Goal: Navigation & Orientation: Find specific page/section

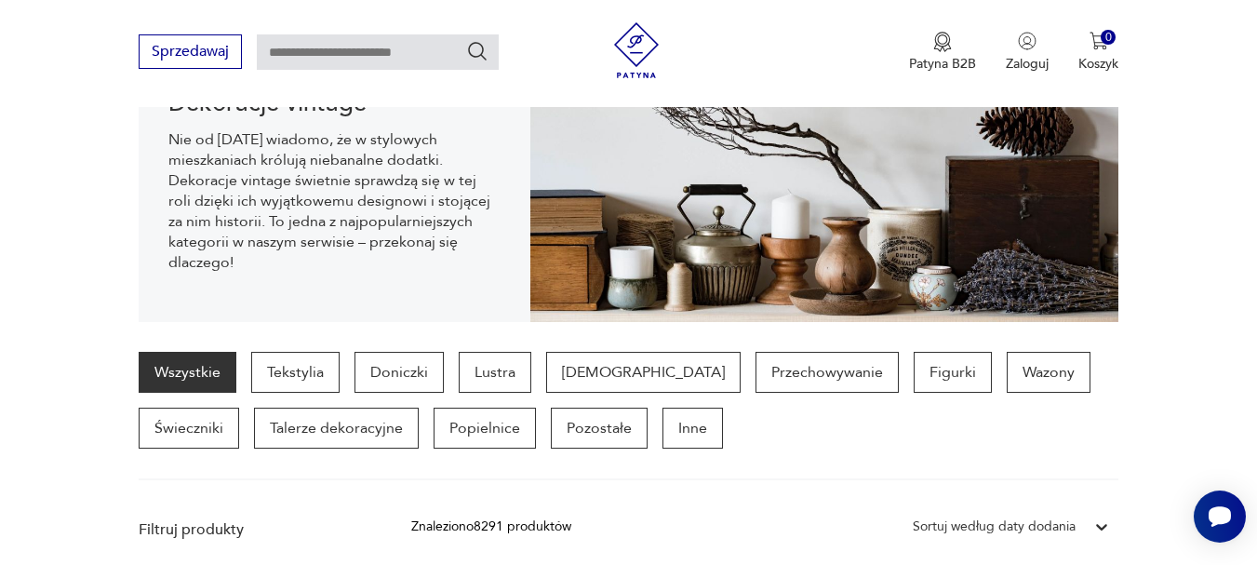
scroll to position [306, 0]
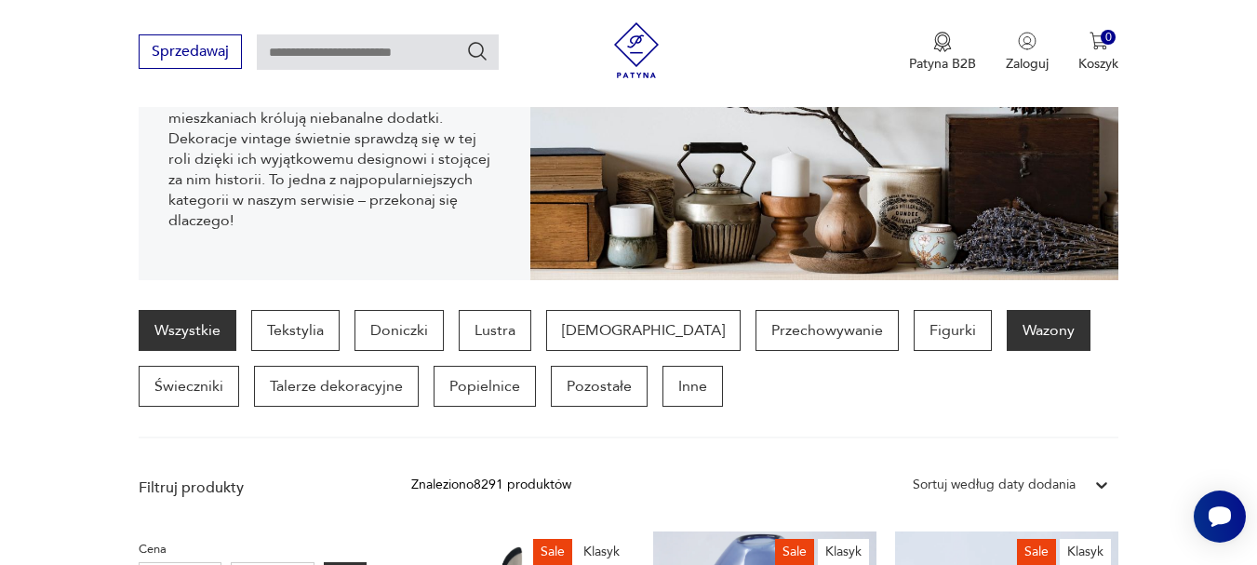
click at [1007, 327] on p "Wazony" at bounding box center [1049, 330] width 84 height 41
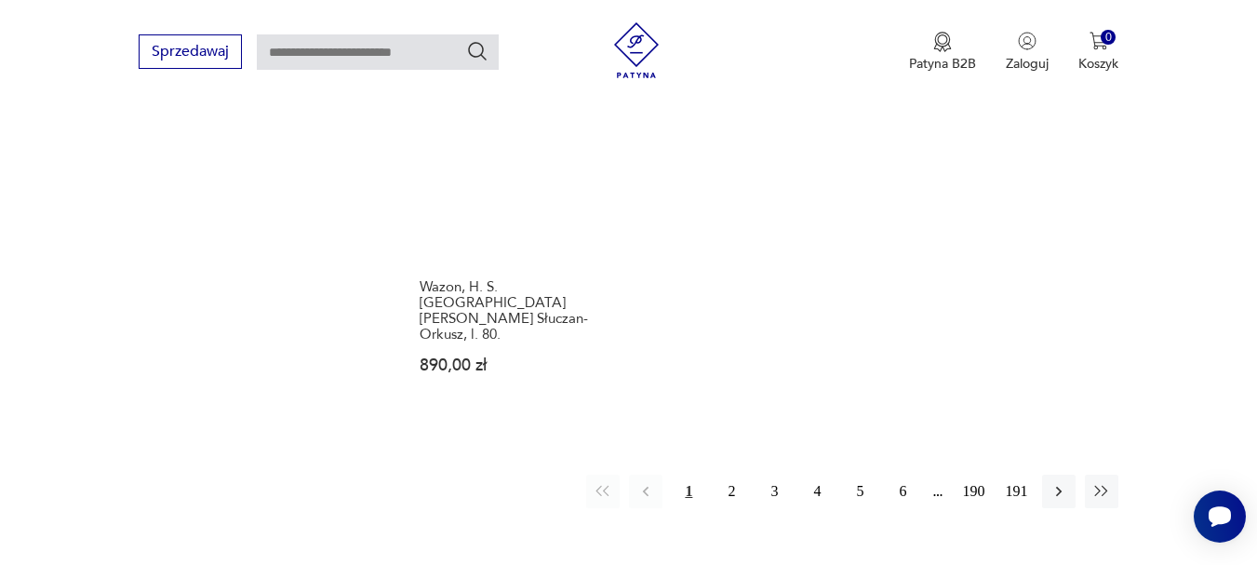
scroll to position [3007, 0]
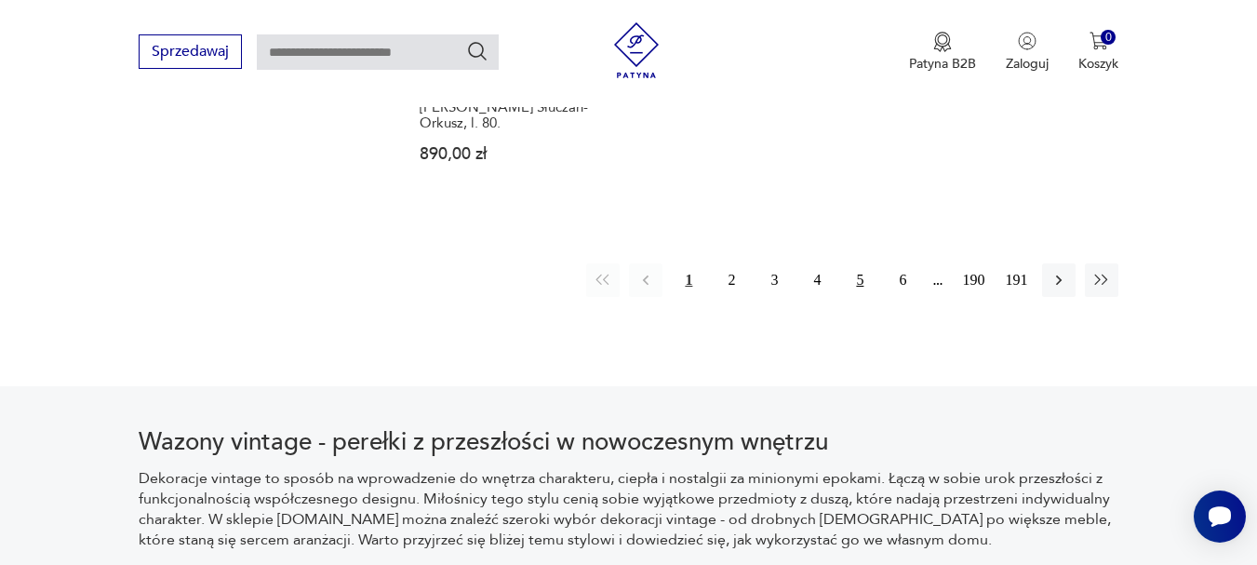
drag, startPoint x: 857, startPoint y: 184, endPoint x: 861, endPoint y: 195, distance: 10.9
click at [857, 263] on button "5" at bounding box center [860, 280] width 34 height 34
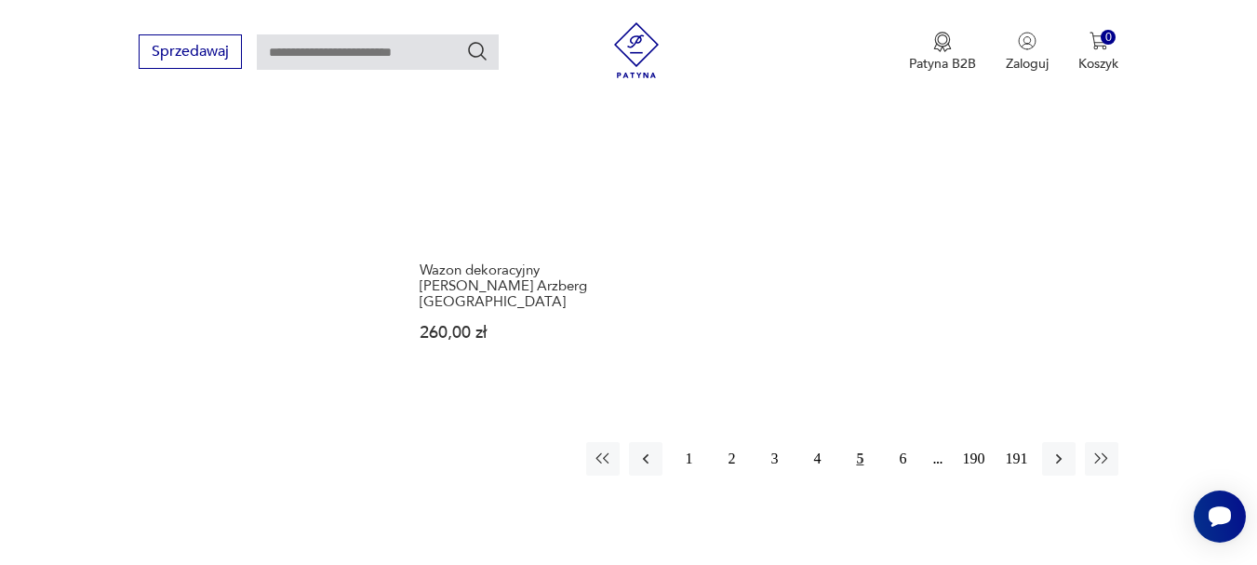
scroll to position [2821, 0]
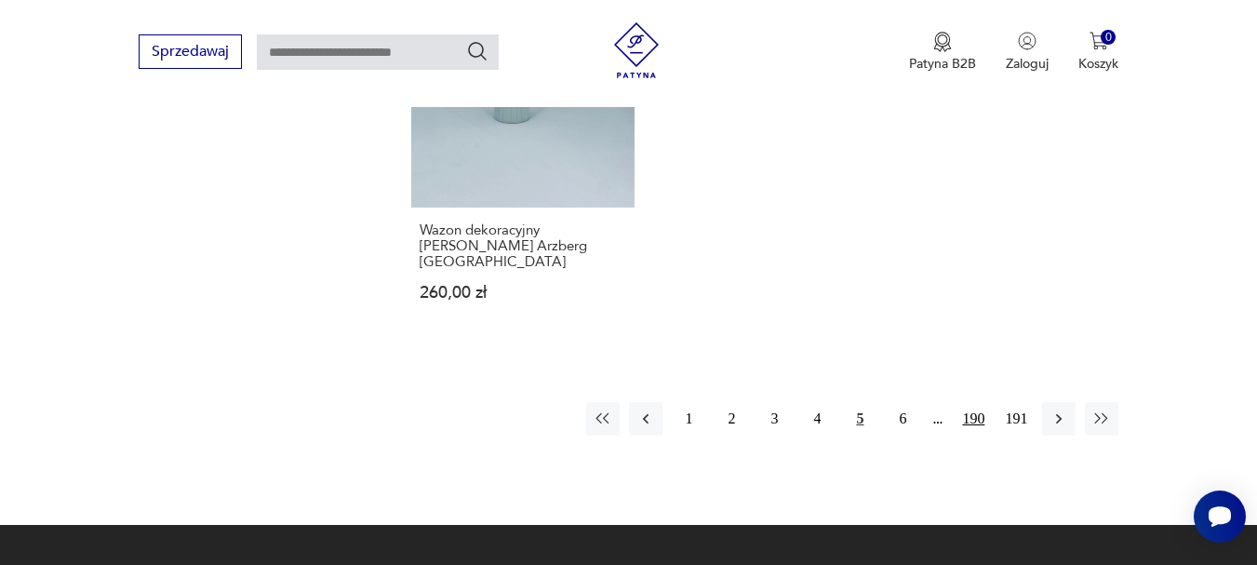
click at [968, 402] on button "190" at bounding box center [974, 419] width 34 height 34
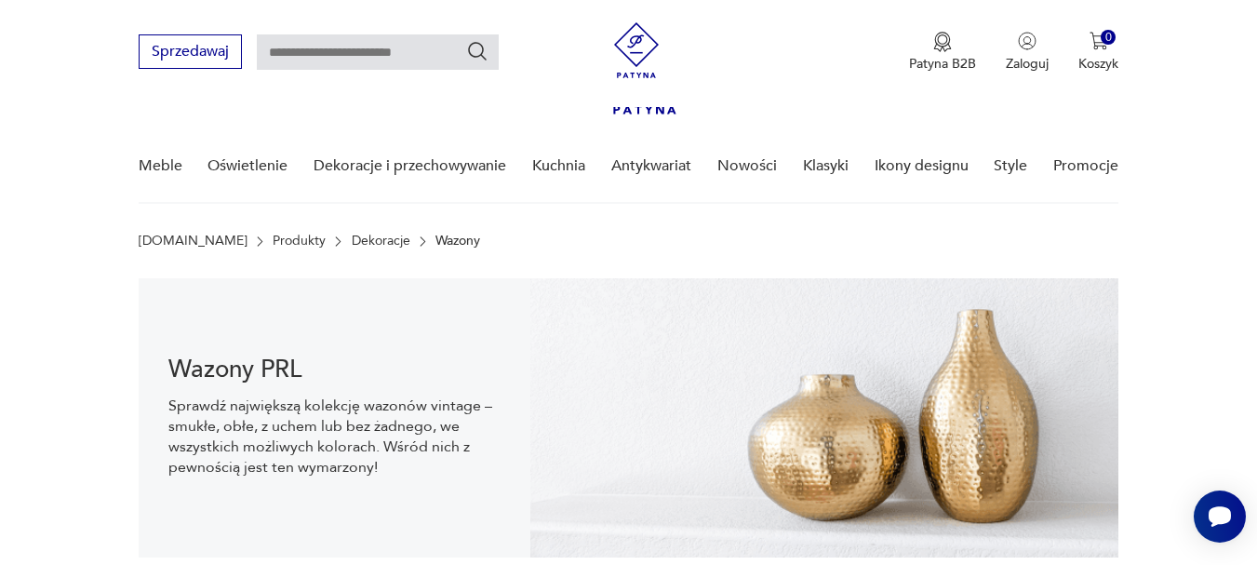
scroll to position [308, 0]
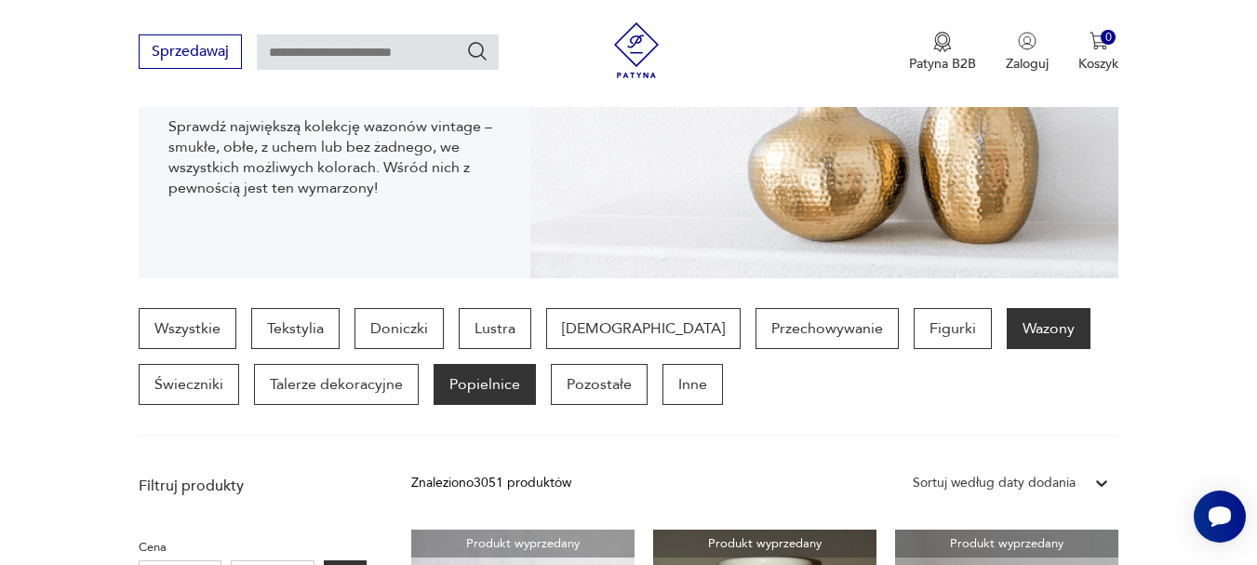
click at [434, 392] on p "Popielnice" at bounding box center [485, 384] width 102 height 41
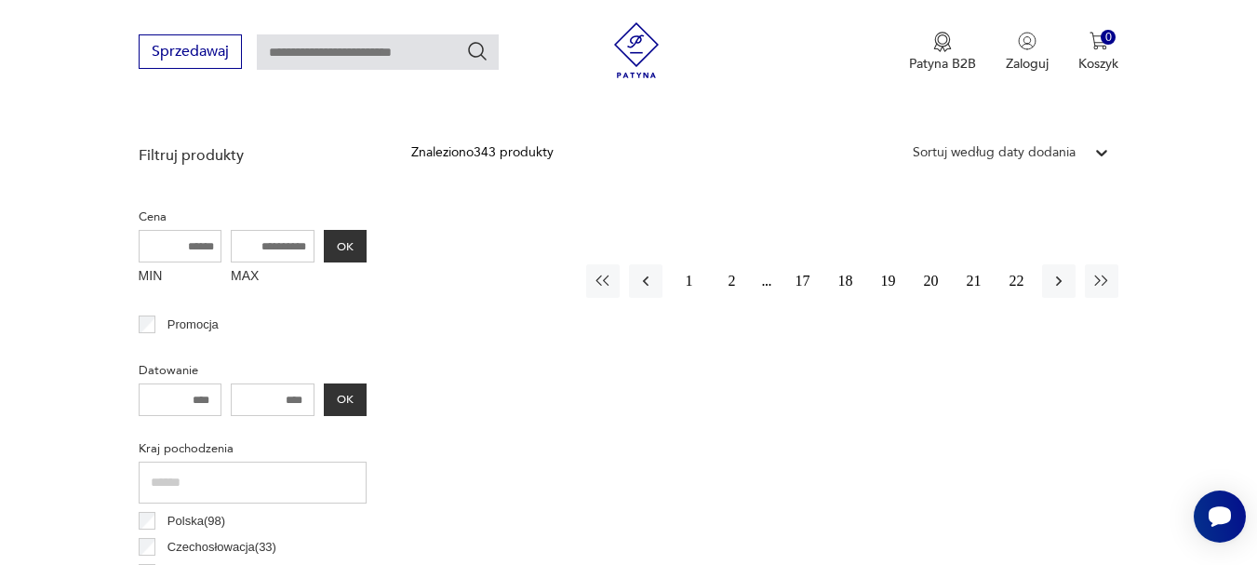
scroll to position [647, 0]
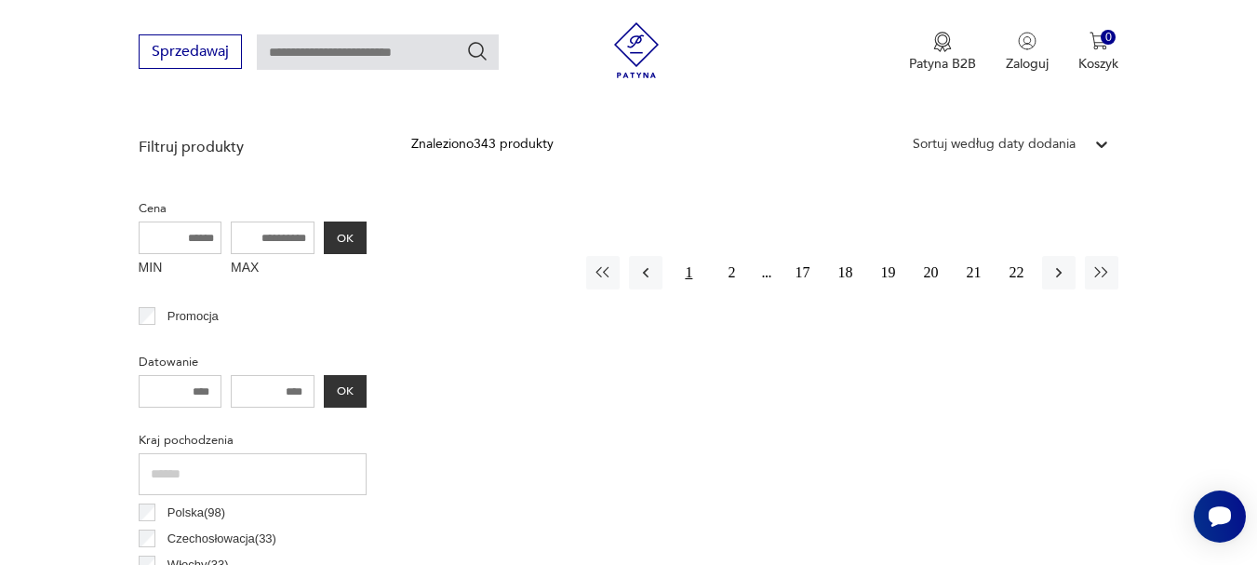
click at [691, 275] on button "1" at bounding box center [689, 273] width 34 height 34
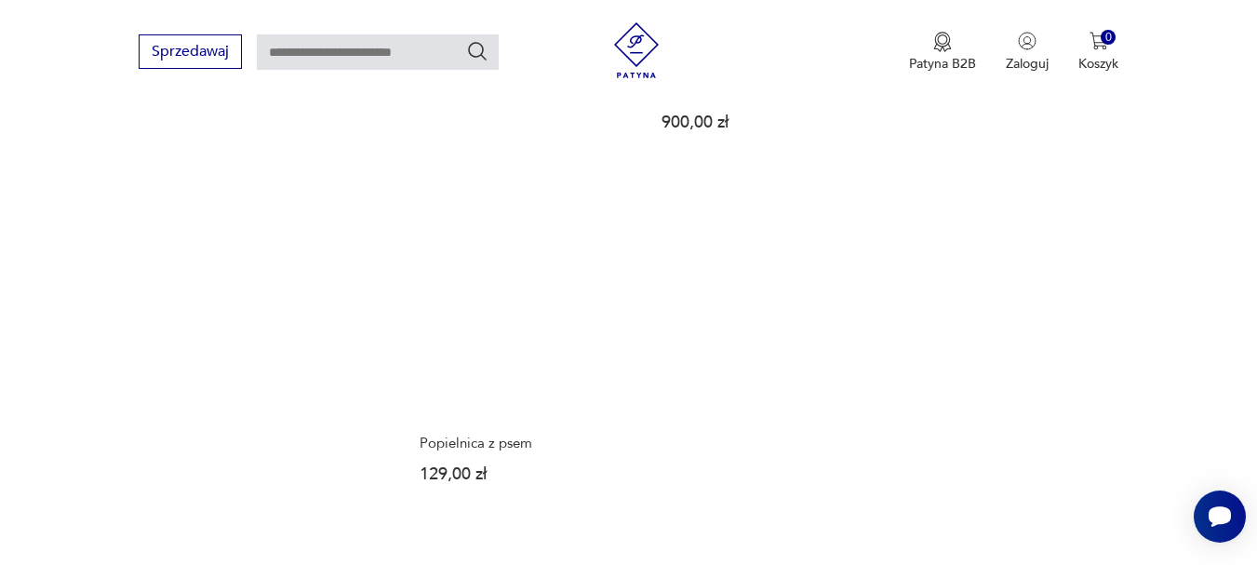
scroll to position [2821, 0]
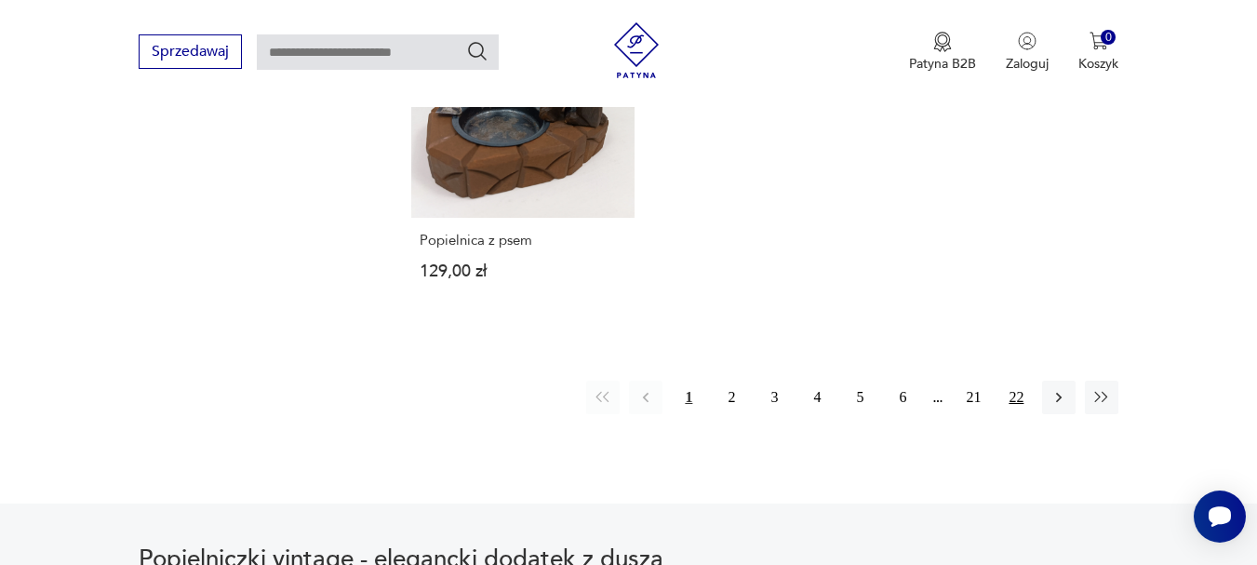
click at [1016, 381] on button "22" at bounding box center [1017, 398] width 34 height 34
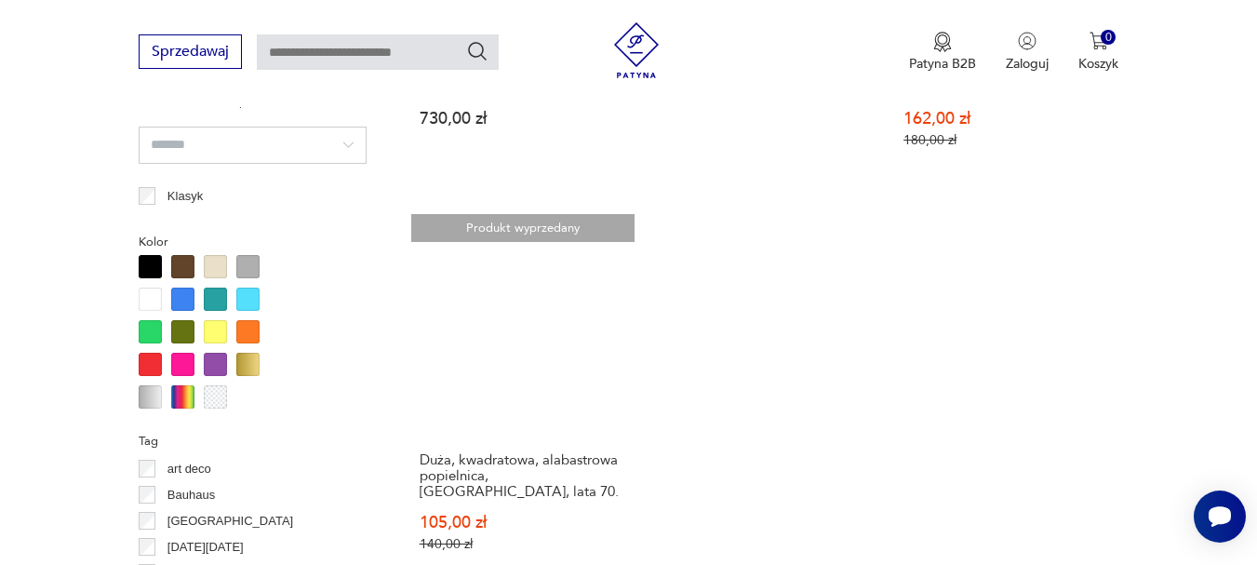
scroll to position [1611, 0]
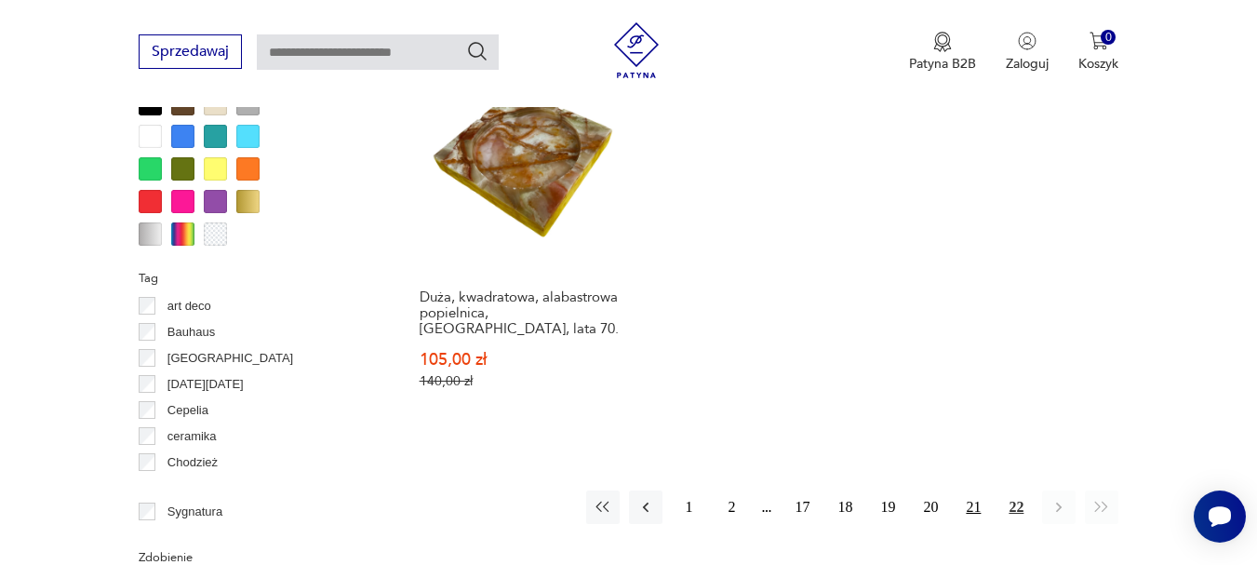
click at [971, 490] on button "21" at bounding box center [974, 507] width 34 height 34
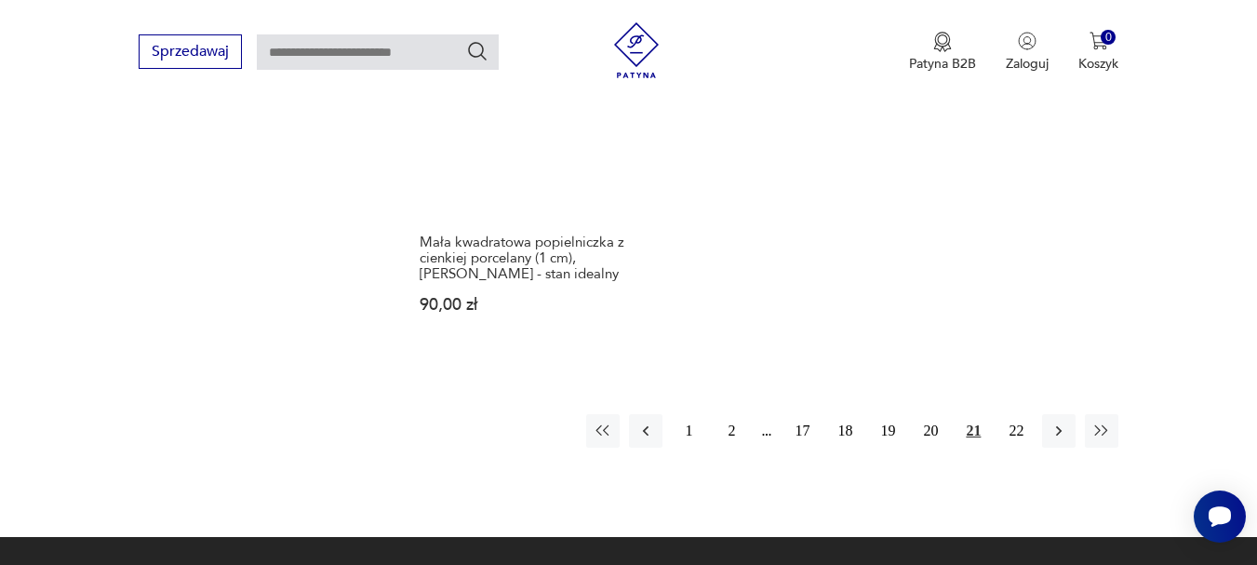
scroll to position [2821, 0]
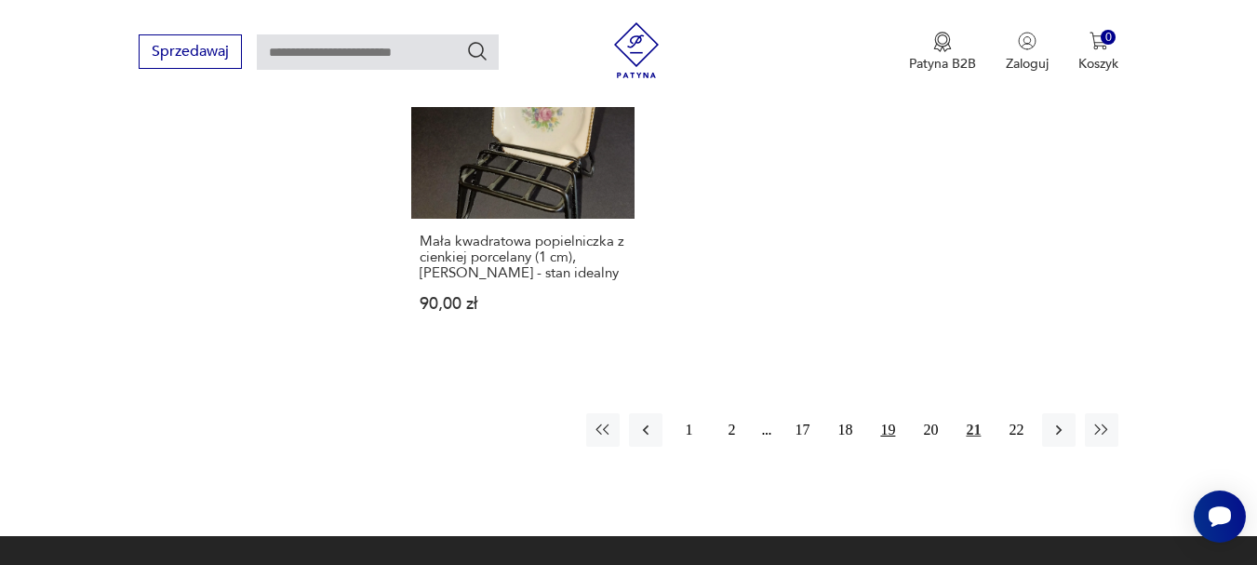
click at [892, 413] on button "19" at bounding box center [888, 430] width 34 height 34
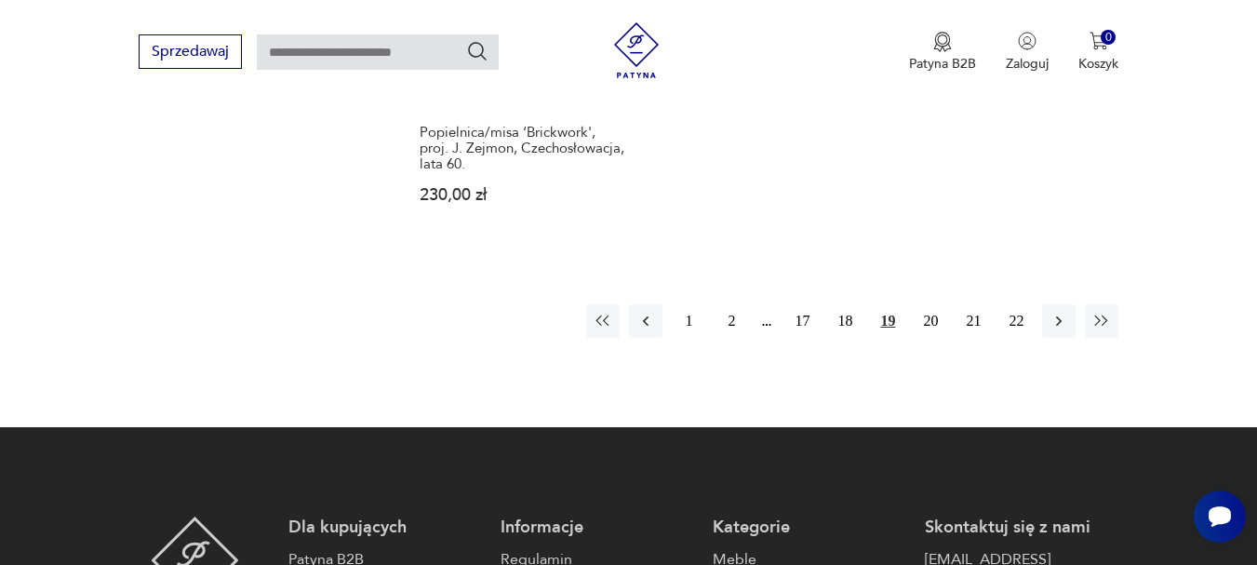
scroll to position [2914, 0]
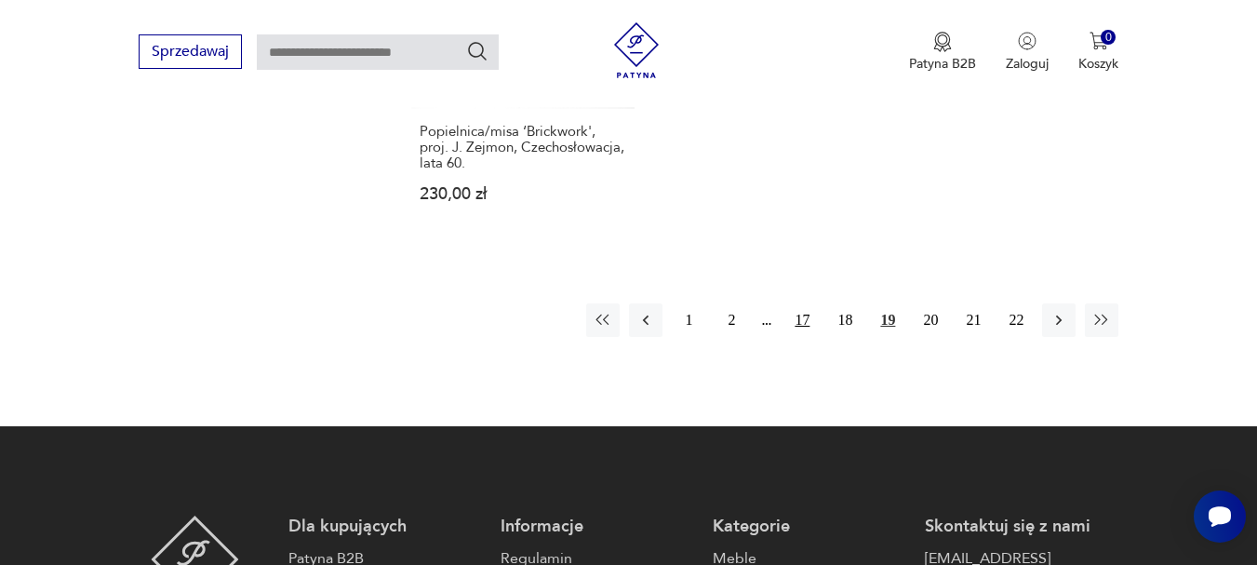
click at [803, 303] on button "17" at bounding box center [802, 320] width 34 height 34
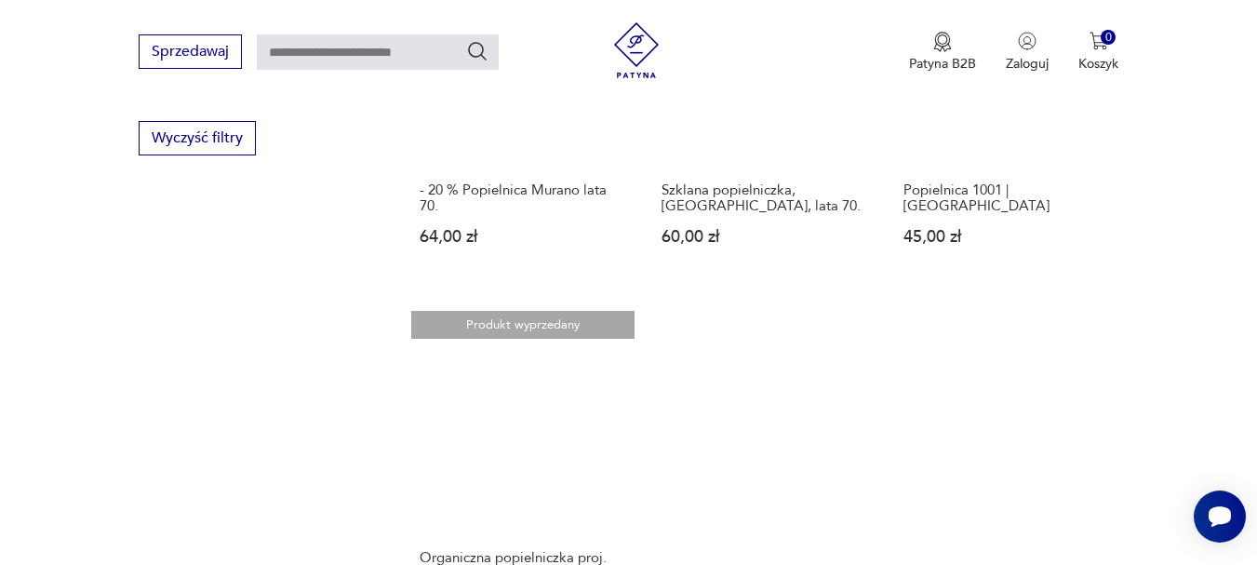
scroll to position [2635, 0]
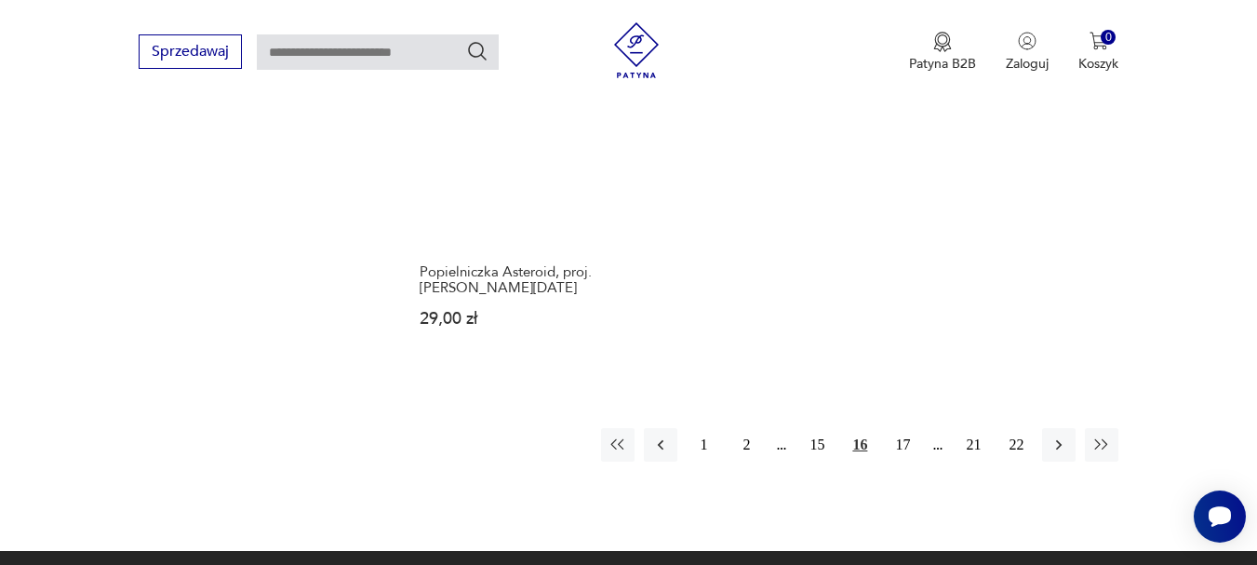
scroll to position [3007, 0]
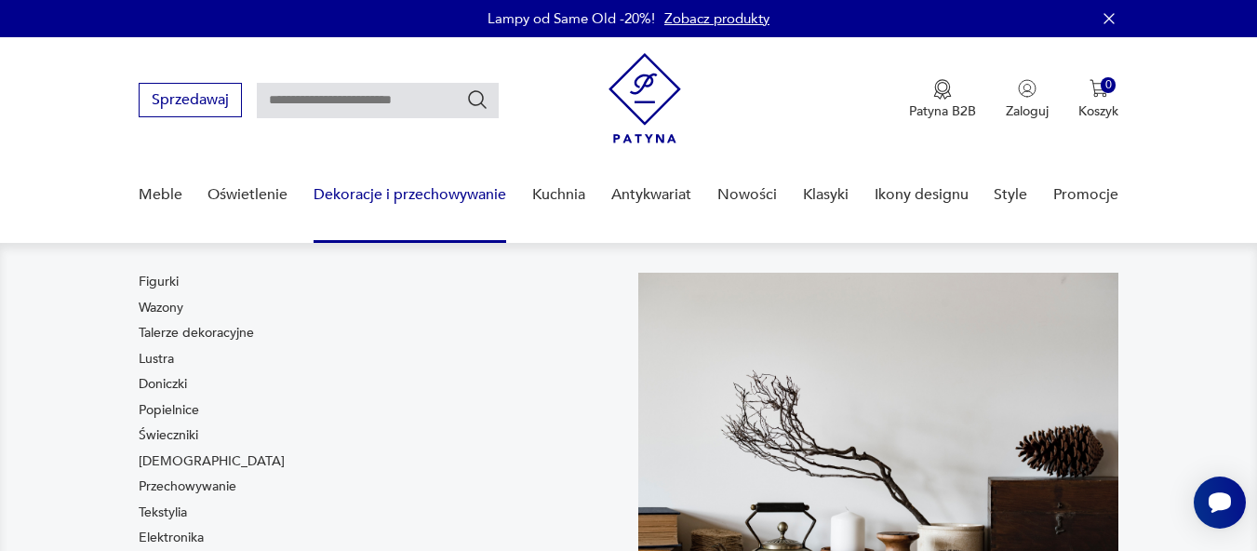
click at [372, 190] on link "Dekoracje i przechowywanie" at bounding box center [410, 195] width 193 height 72
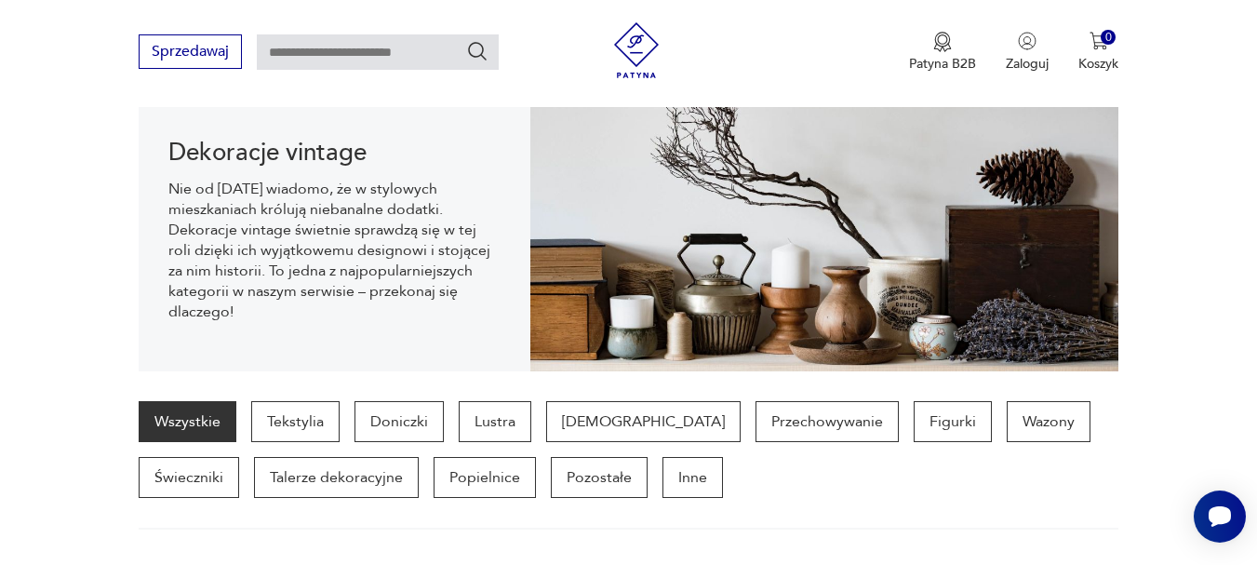
scroll to position [213, 0]
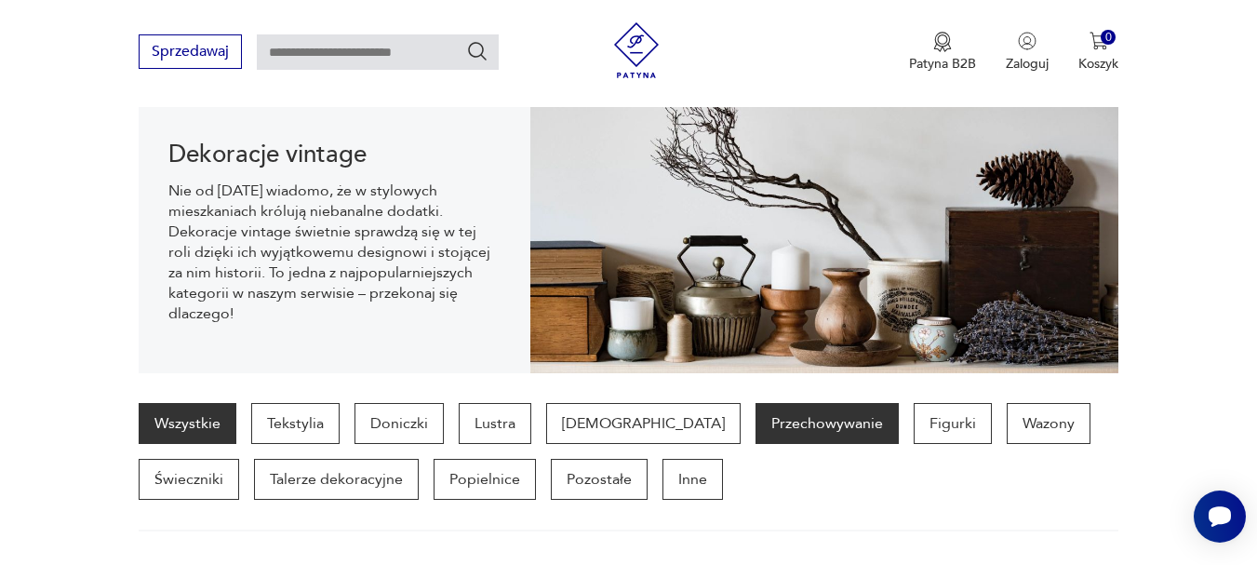
click at [756, 424] on p "Przechowywanie" at bounding box center [827, 423] width 143 height 41
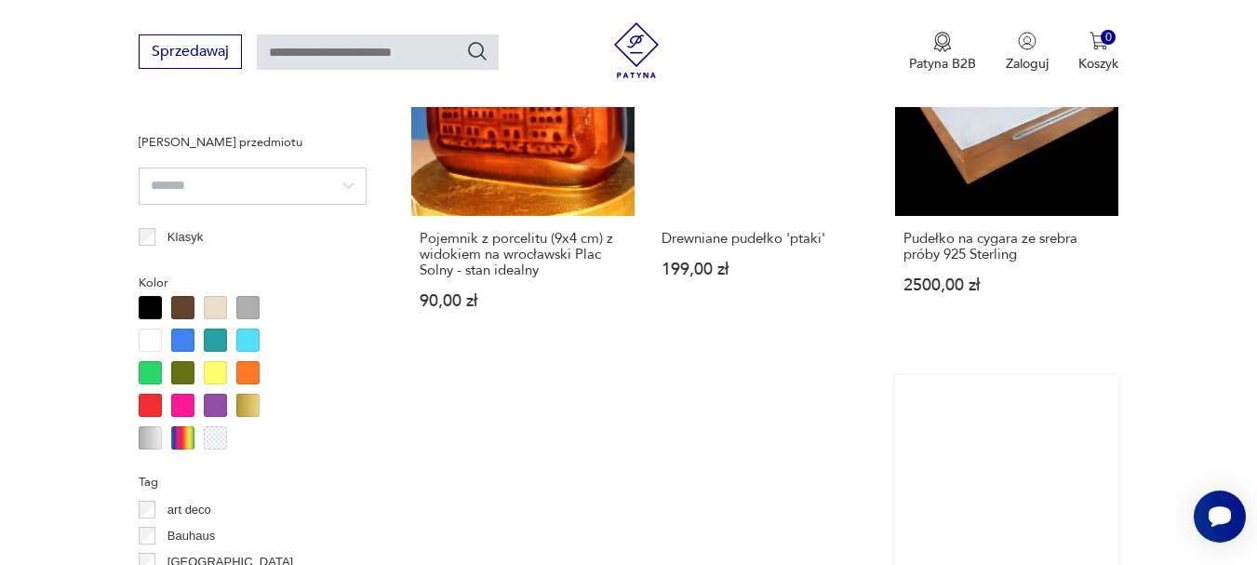
scroll to position [1332, 0]
